Goal: Task Accomplishment & Management: Complete application form

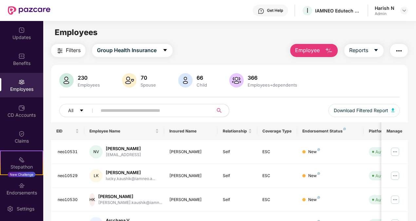
click at [315, 54] on button "Employee" at bounding box center [314, 50] width 48 height 13
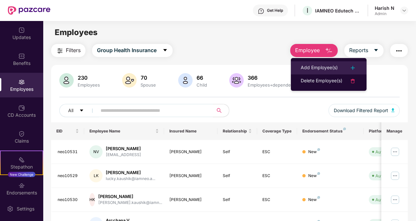
click at [316, 63] on li "Add Employee(s)" at bounding box center [329, 67] width 76 height 13
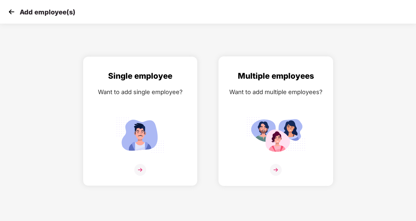
click at [275, 168] on img at bounding box center [276, 170] width 12 height 12
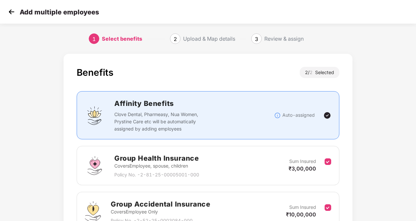
scroll to position [67, 0]
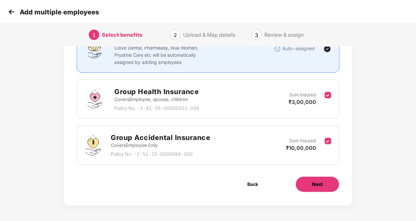
click at [308, 187] on button "Next" at bounding box center [318, 184] width 44 height 16
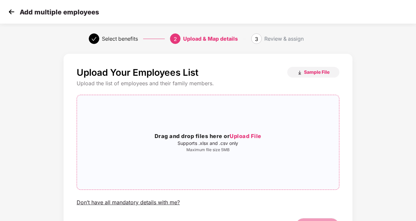
scroll to position [0, 1]
click at [308, 74] on span "Sample File" at bounding box center [317, 72] width 26 height 6
click at [248, 135] on span "Upload File" at bounding box center [246, 136] width 32 height 7
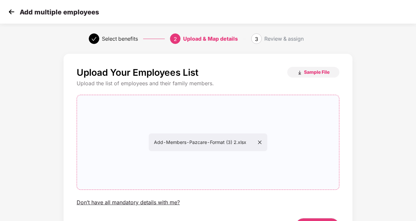
scroll to position [42, 1]
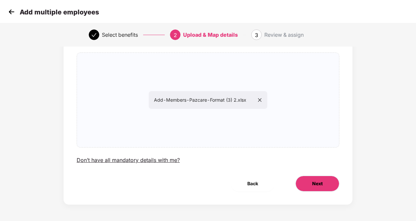
click at [311, 185] on button "Next" at bounding box center [318, 184] width 44 height 16
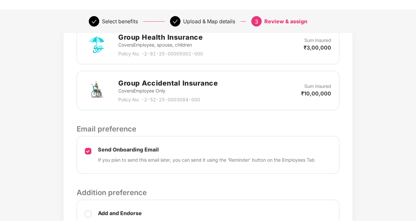
scroll to position [260, 0]
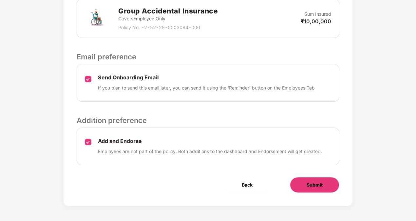
click at [317, 187] on button "Submit" at bounding box center [314, 185] width 49 height 16
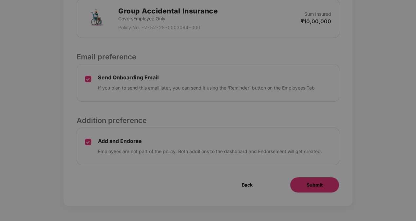
scroll to position [0, 0]
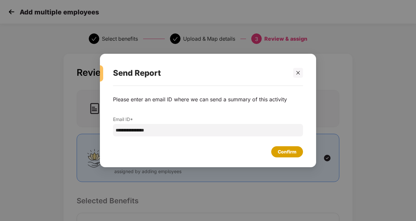
click at [288, 152] on div "Confirm" at bounding box center [287, 151] width 19 height 7
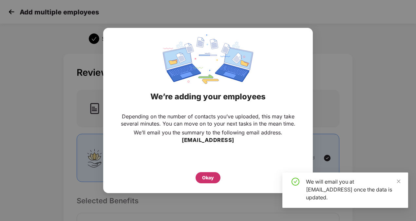
click at [209, 172] on div "Okay" at bounding box center [208, 177] width 25 height 11
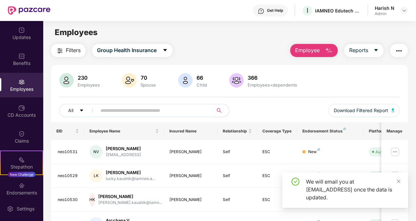
click at [18, 81] on img at bounding box center [21, 82] width 7 height 7
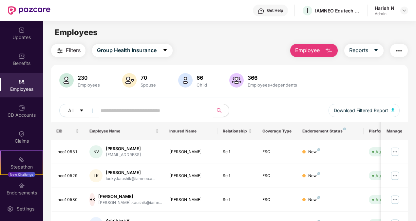
click at [18, 87] on div "Employees" at bounding box center [21, 89] width 43 height 7
